Goal: Navigation & Orientation: Find specific page/section

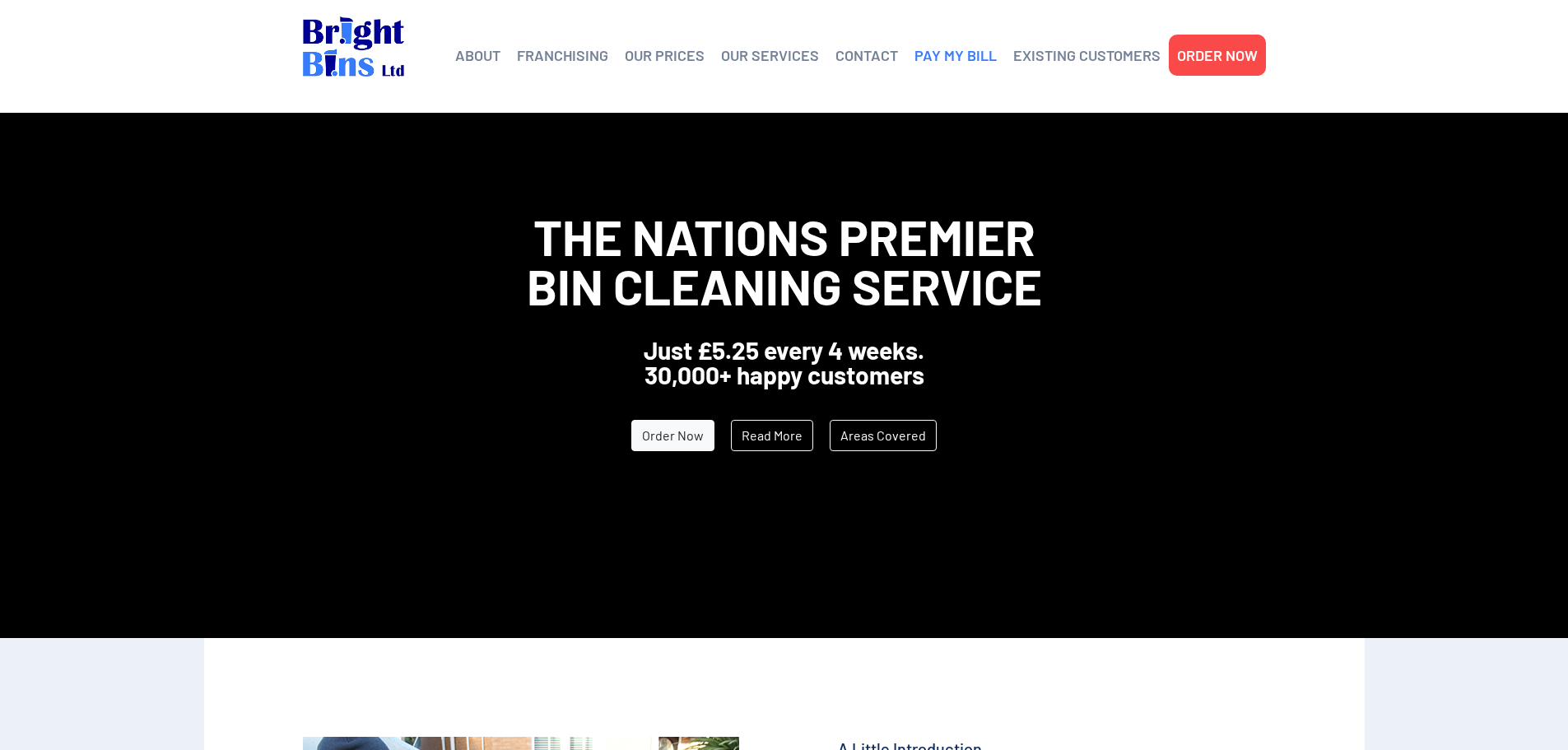
click at [967, 49] on link "PAY MY BILL" at bounding box center [956, 54] width 82 height 24
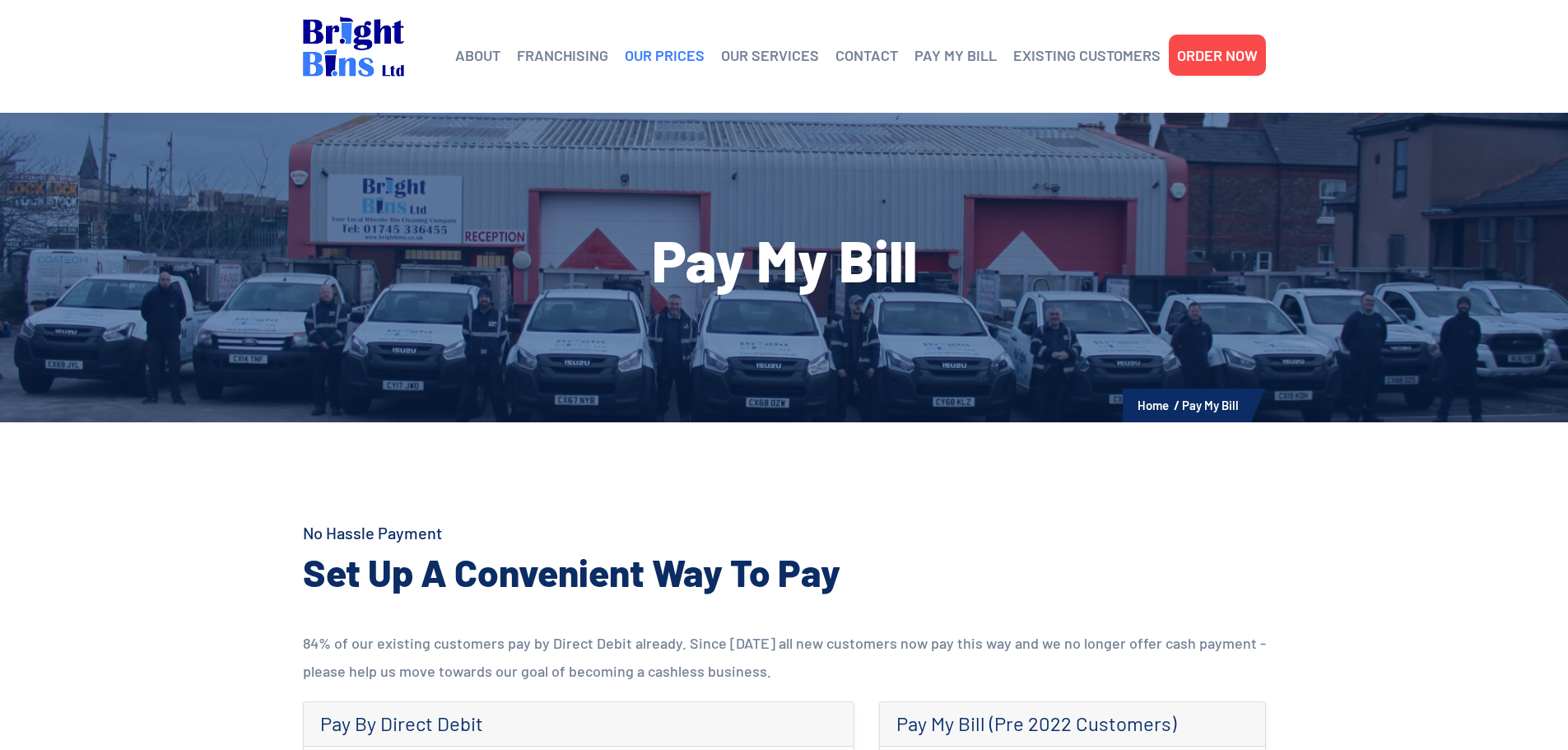
click at [675, 57] on link "OUR PRICES" at bounding box center [665, 54] width 79 height 24
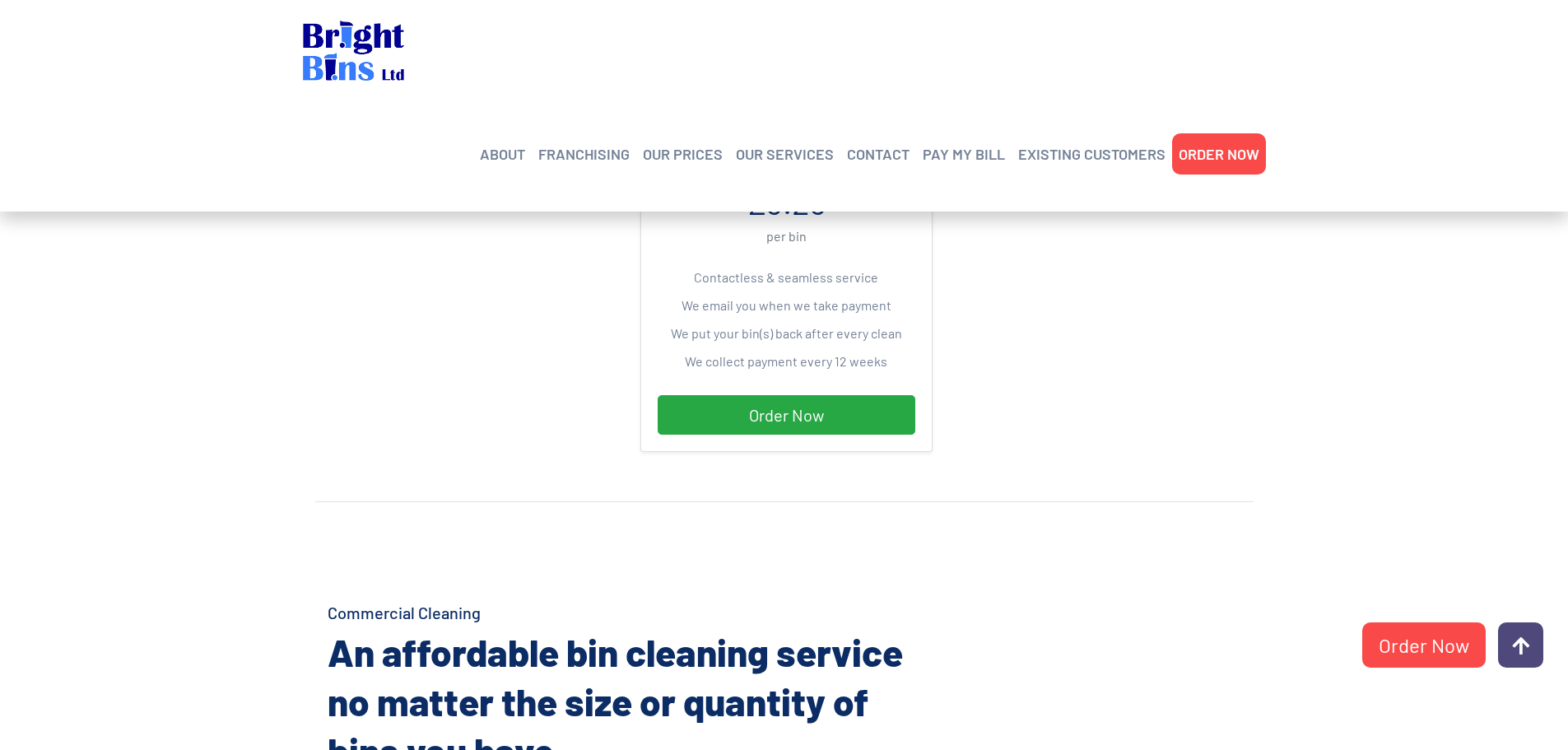
scroll to position [577, 0]
